Goal: Complete application form

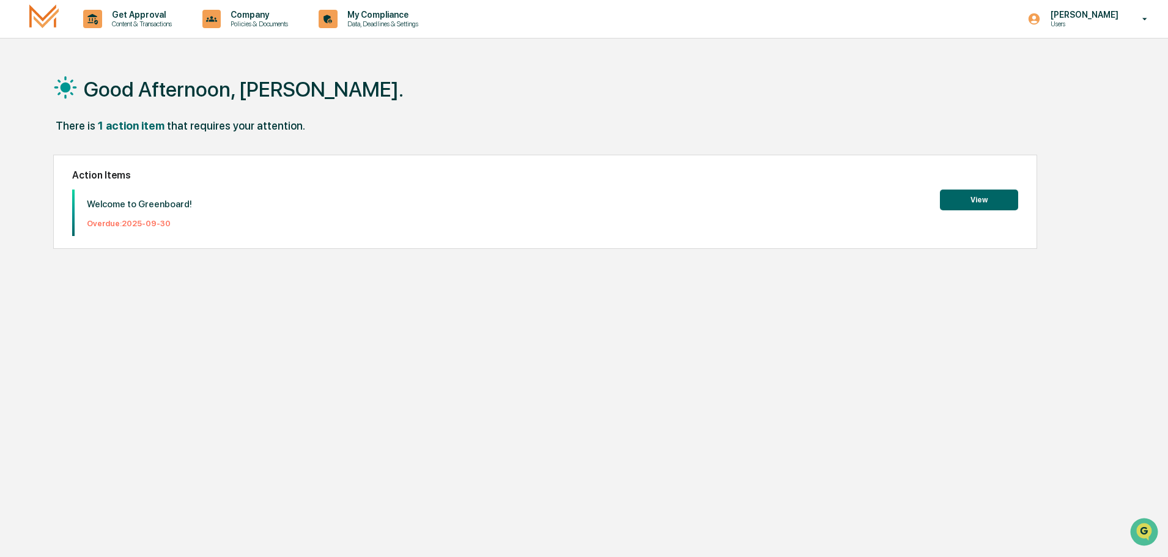
click at [976, 200] on button "View" at bounding box center [979, 200] width 78 height 21
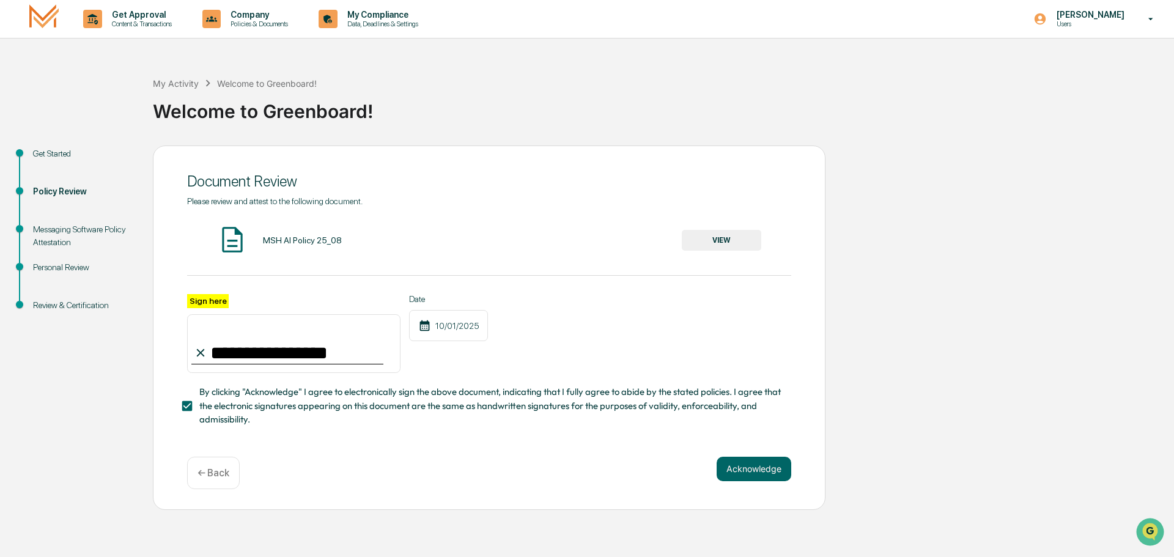
click at [724, 240] on button "VIEW" at bounding box center [721, 240] width 79 height 21
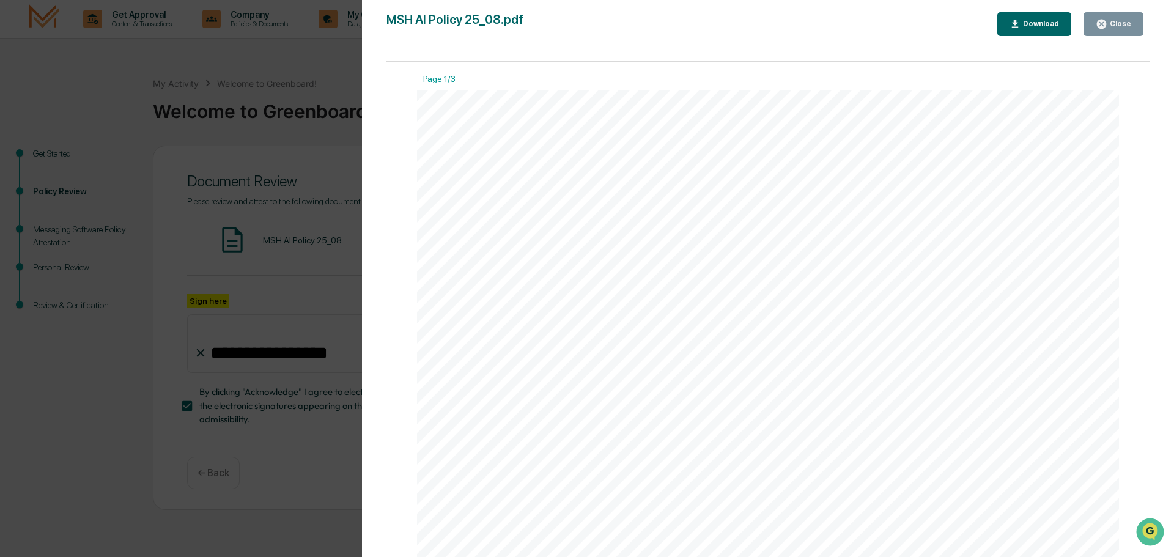
click at [1115, 17] on button "Close" at bounding box center [1114, 24] width 60 height 24
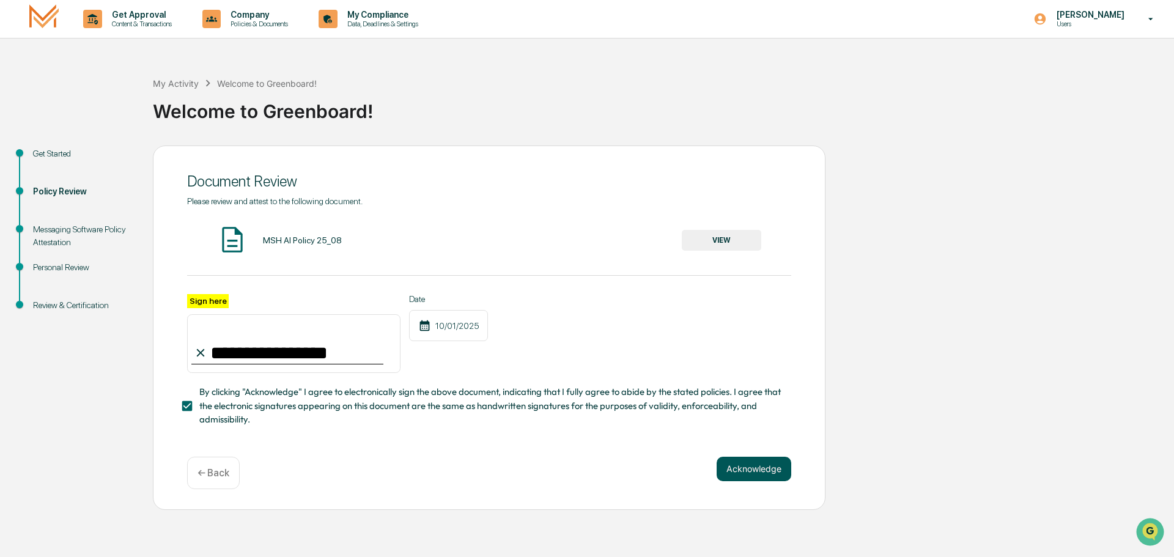
click at [757, 467] on button "Acknowledge" at bounding box center [754, 469] width 75 height 24
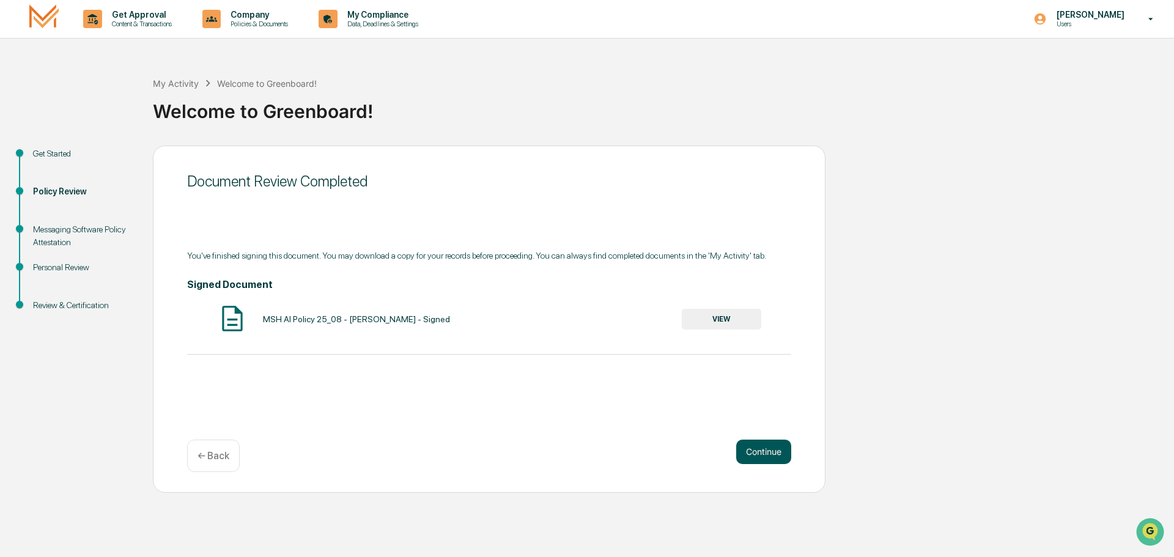
click at [770, 452] on button "Continue" at bounding box center [763, 452] width 55 height 24
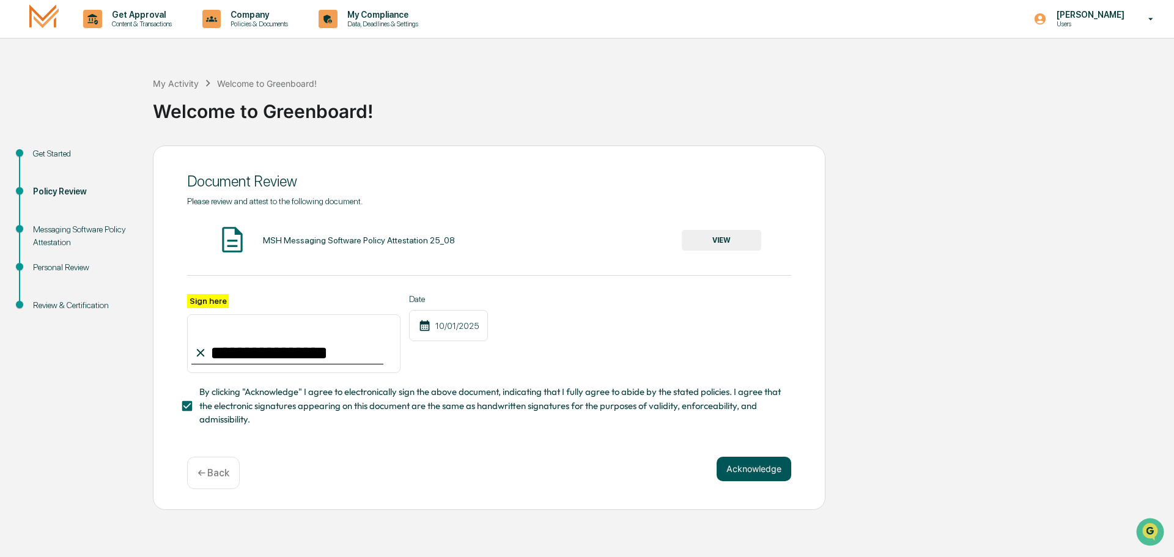
click at [764, 471] on button "Acknowledge" at bounding box center [754, 469] width 75 height 24
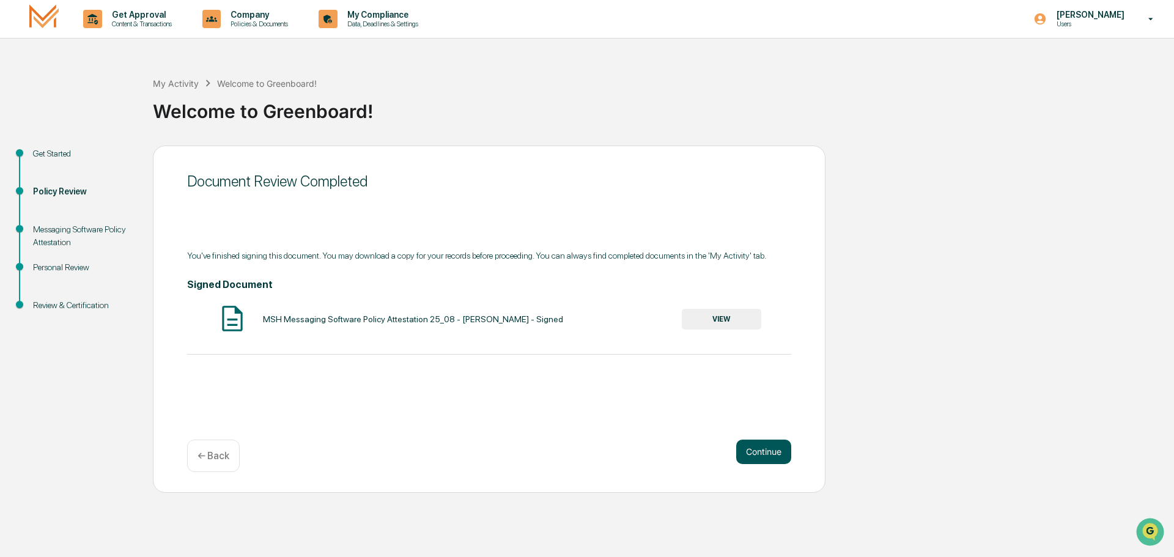
click at [764, 454] on button "Continue" at bounding box center [763, 452] width 55 height 24
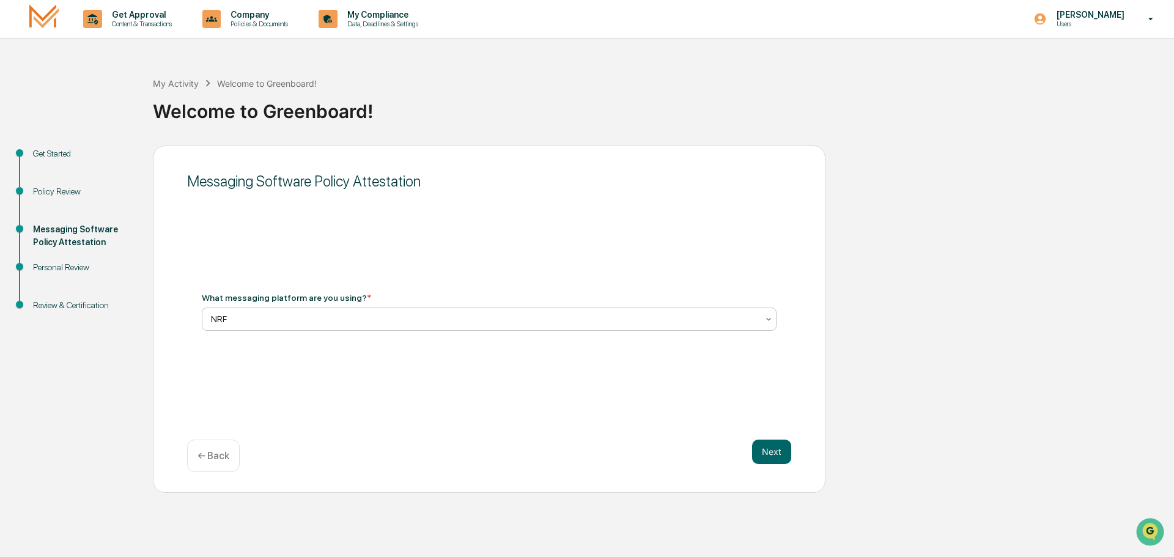
click at [766, 320] on icon at bounding box center [769, 319] width 10 height 10
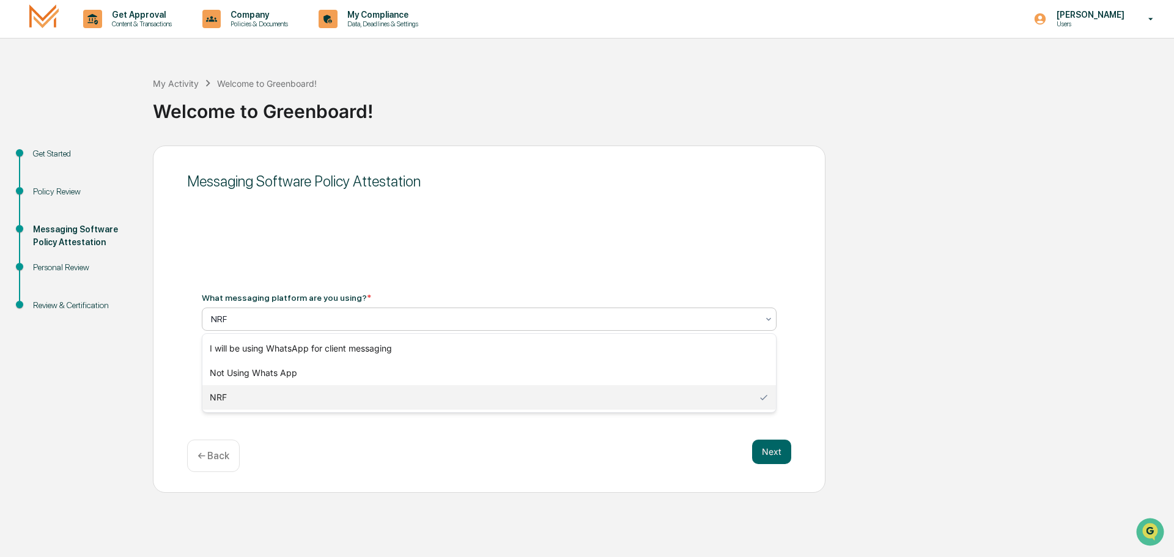
click at [385, 394] on div "NRF" at bounding box center [489, 397] width 574 height 24
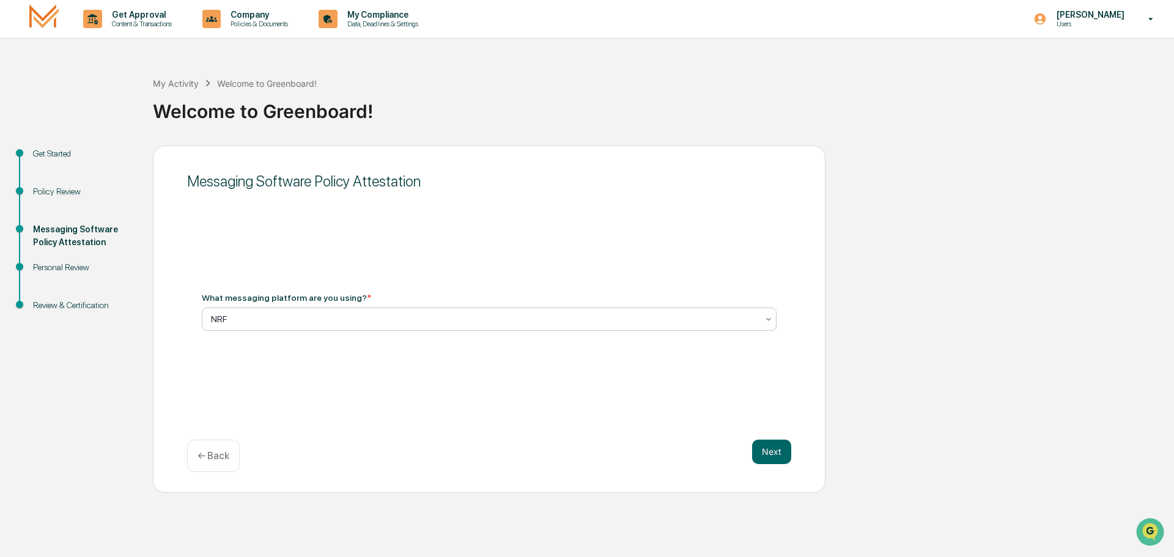
click at [768, 319] on icon at bounding box center [769, 319] width 10 height 10
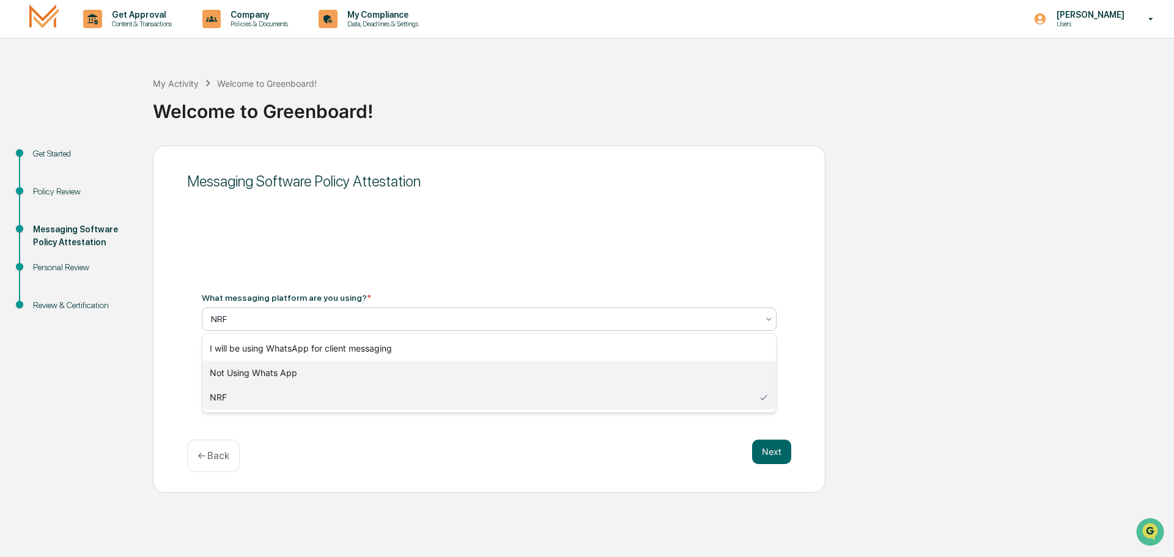
click at [387, 373] on div "Not Using Whats App" at bounding box center [489, 373] width 574 height 24
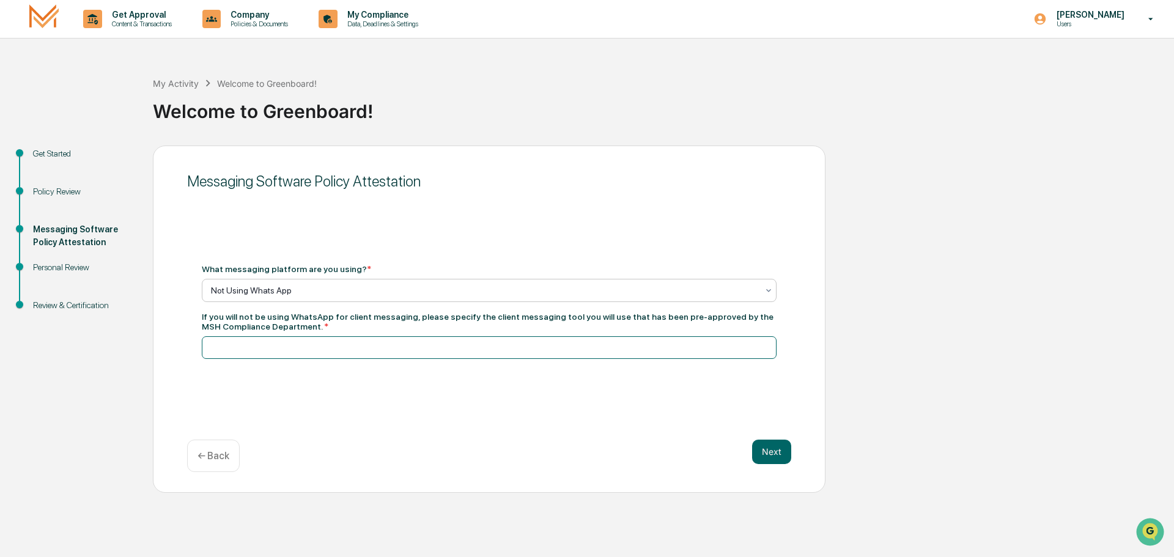
click at [273, 347] on input at bounding box center [489, 347] width 575 height 23
type input "**********"
click at [778, 456] on button "Next" at bounding box center [771, 452] width 39 height 24
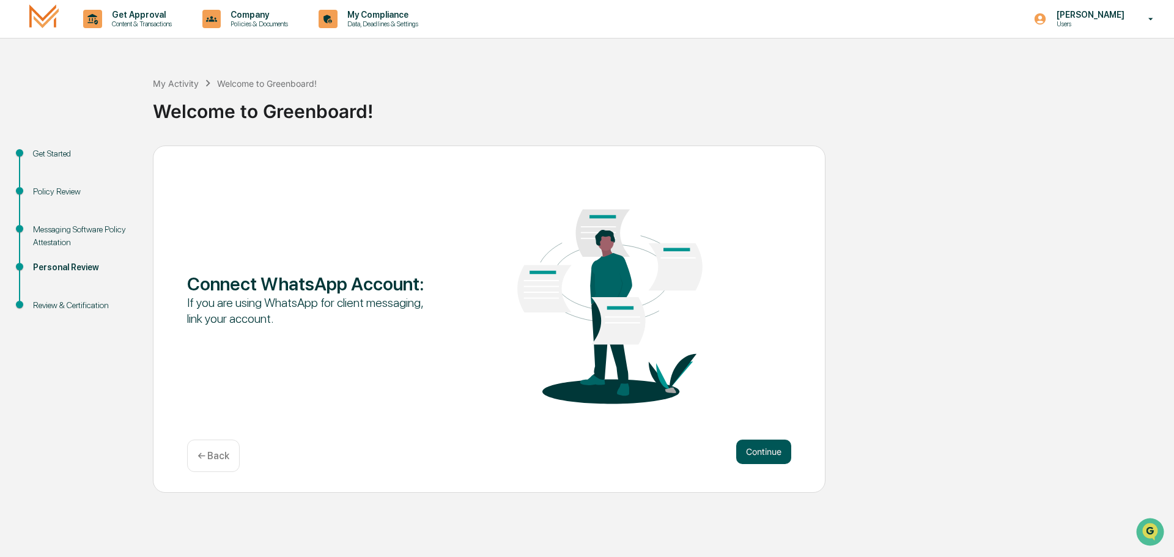
click at [777, 454] on button "Continue" at bounding box center [763, 452] width 55 height 24
click at [763, 456] on button "Continue" at bounding box center [763, 452] width 55 height 24
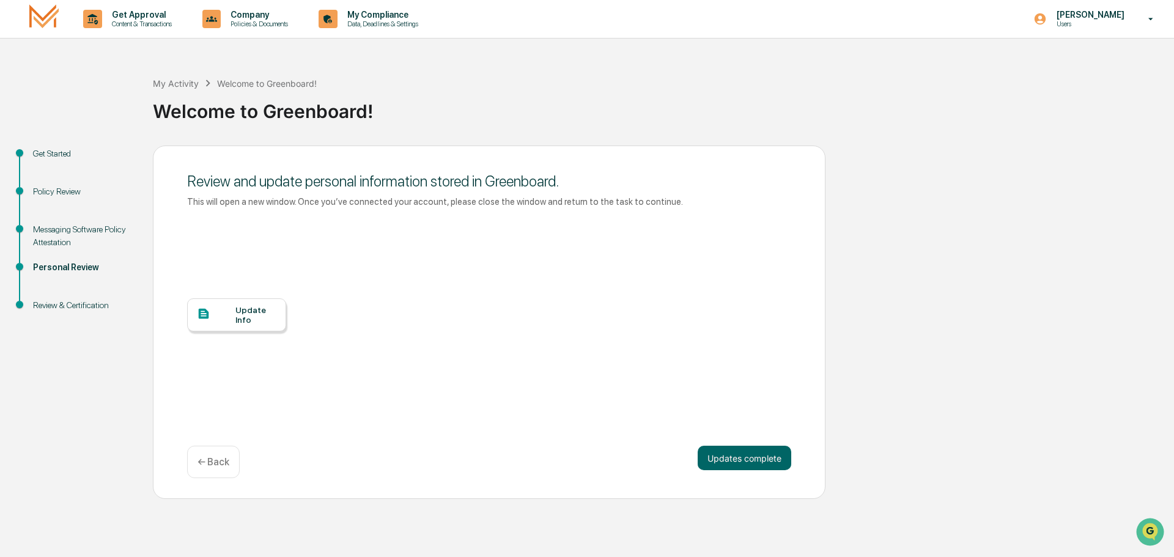
click at [260, 317] on div "Update Info" at bounding box center [255, 315] width 41 height 20
click at [747, 459] on button "Updates complete" at bounding box center [745, 458] width 94 height 24
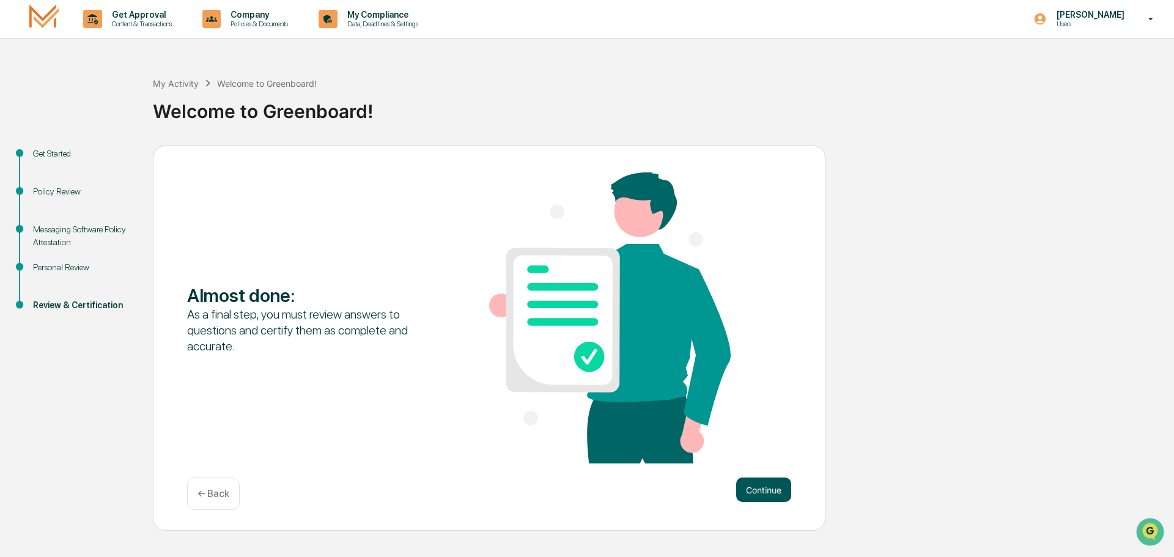
click at [776, 487] on button "Continue" at bounding box center [763, 490] width 55 height 24
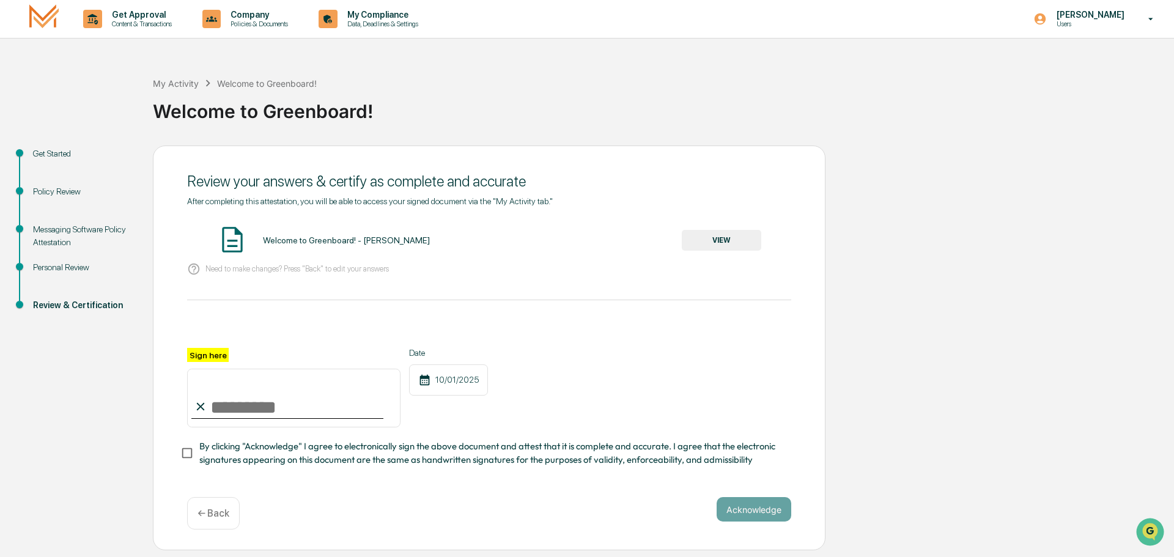
click at [721, 243] on button "VIEW" at bounding box center [721, 240] width 79 height 21
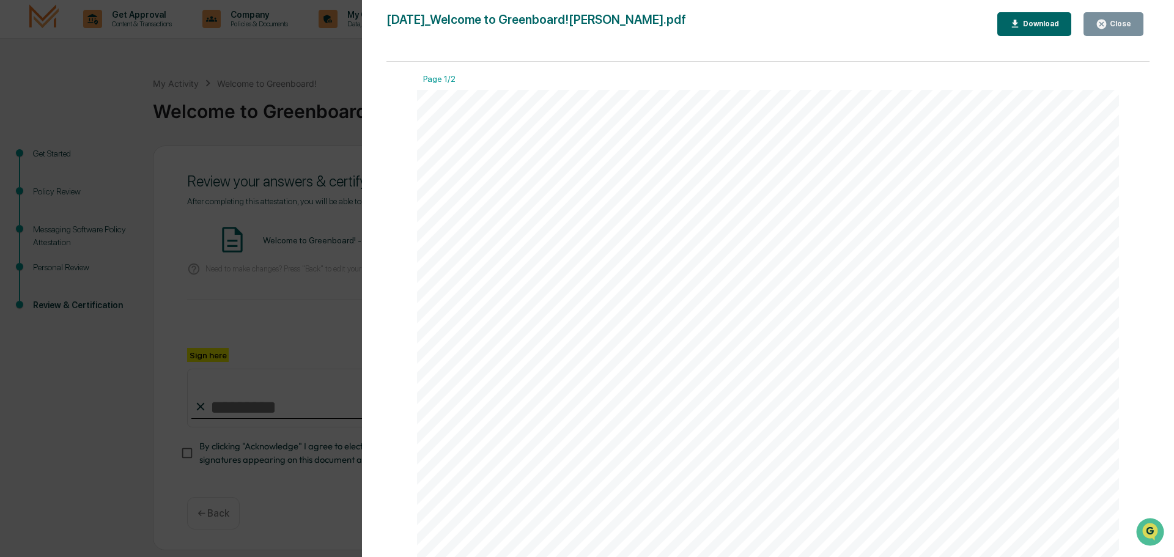
click at [1112, 27] on div "Close" at bounding box center [1119, 24] width 24 height 9
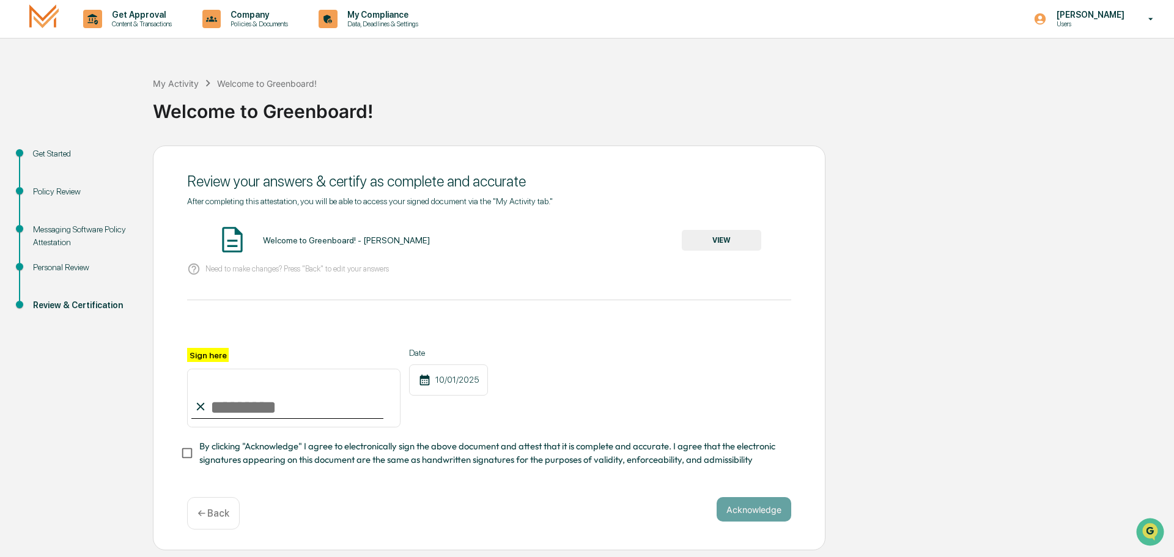
click at [257, 406] on input "Sign here" at bounding box center [293, 398] width 213 height 59
type input "**********"
click at [766, 509] on button "Acknowledge" at bounding box center [754, 509] width 75 height 24
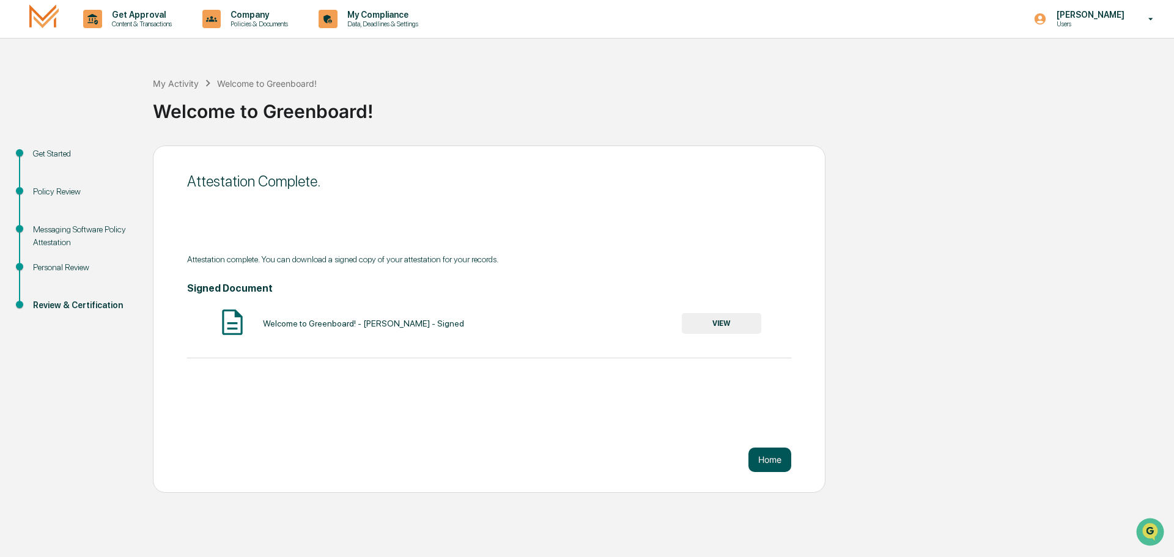
click at [771, 461] on button "Home" at bounding box center [769, 460] width 43 height 24
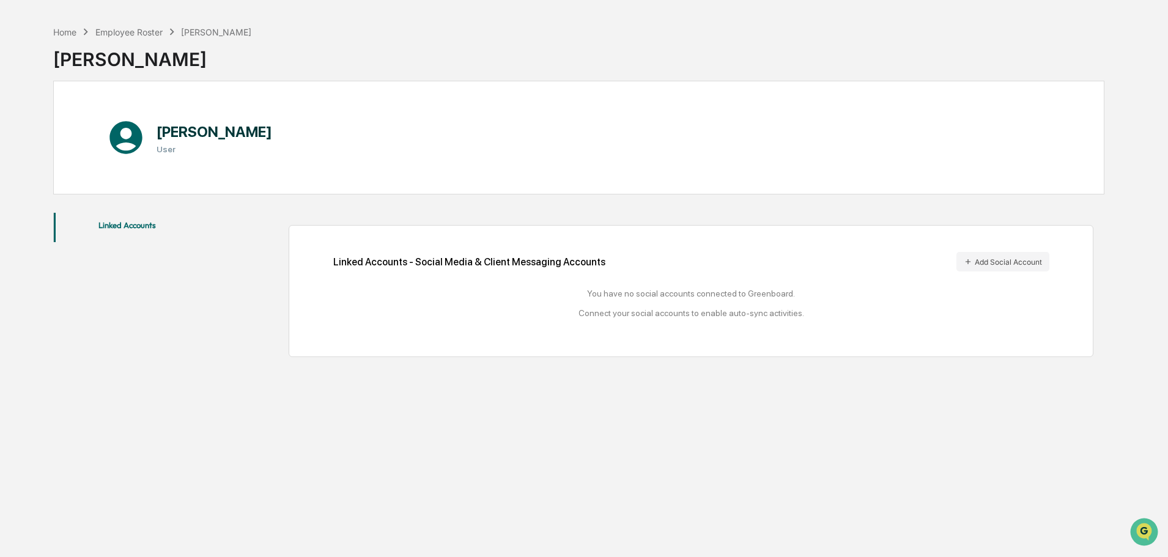
scroll to position [58, 0]
